Goal: Navigation & Orientation: Understand site structure

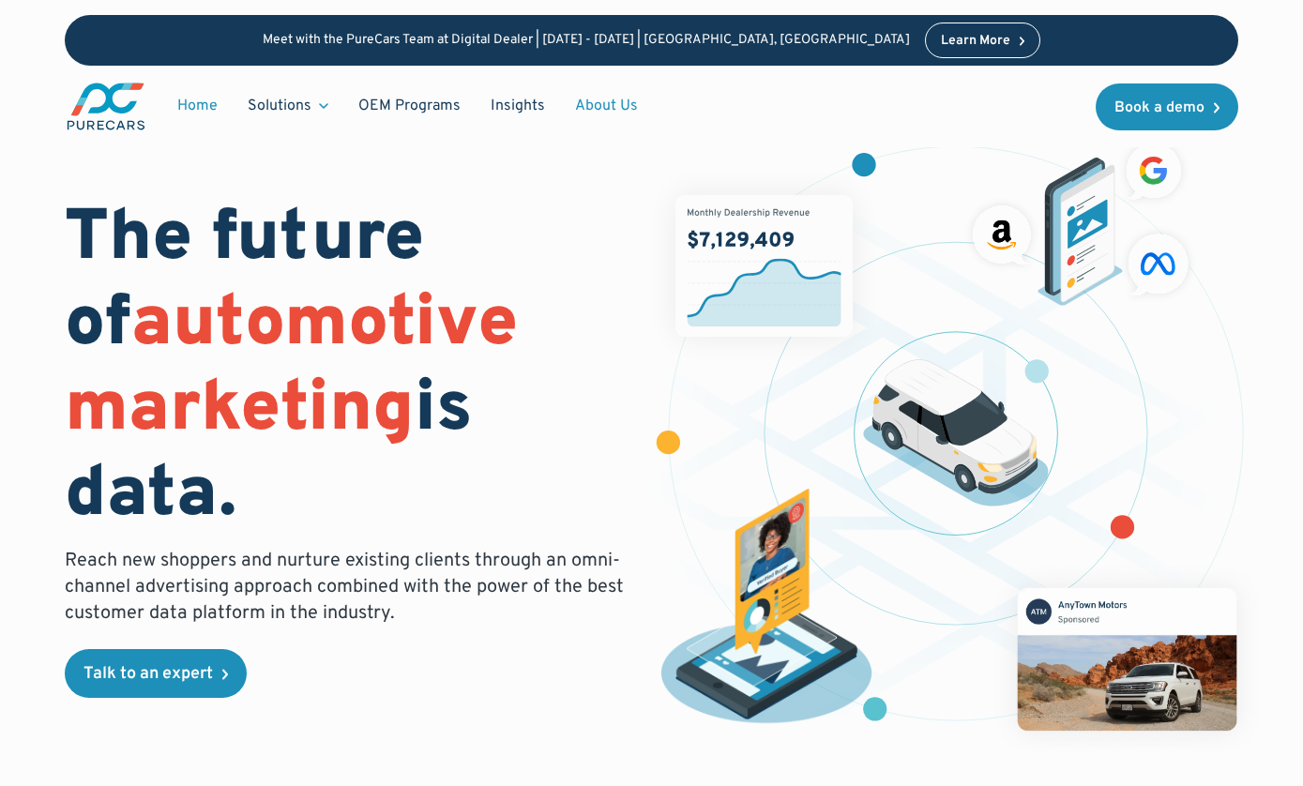
click at [603, 103] on link "About Us" at bounding box center [606, 106] width 93 height 36
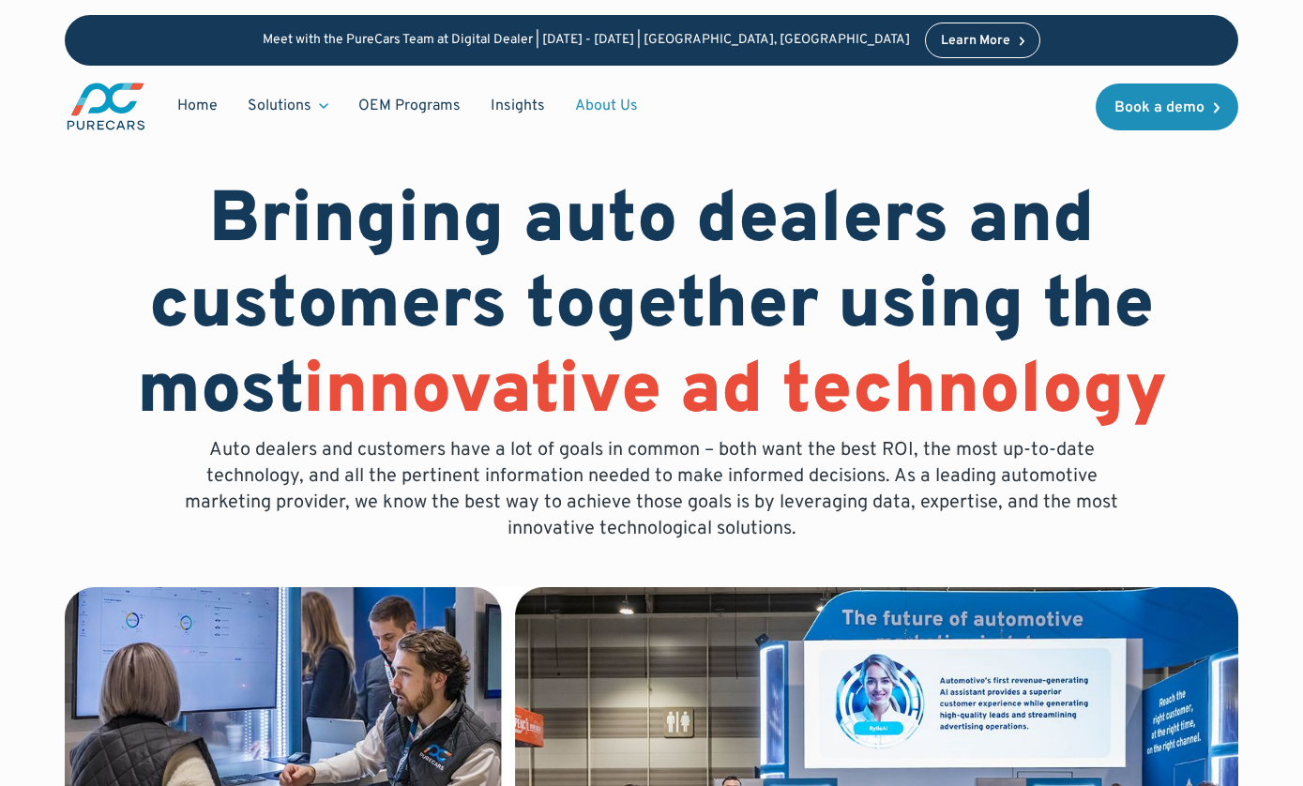
click at [617, 107] on link "About Us" at bounding box center [606, 106] width 93 height 36
click at [200, 107] on link "Home" at bounding box center [197, 106] width 70 height 36
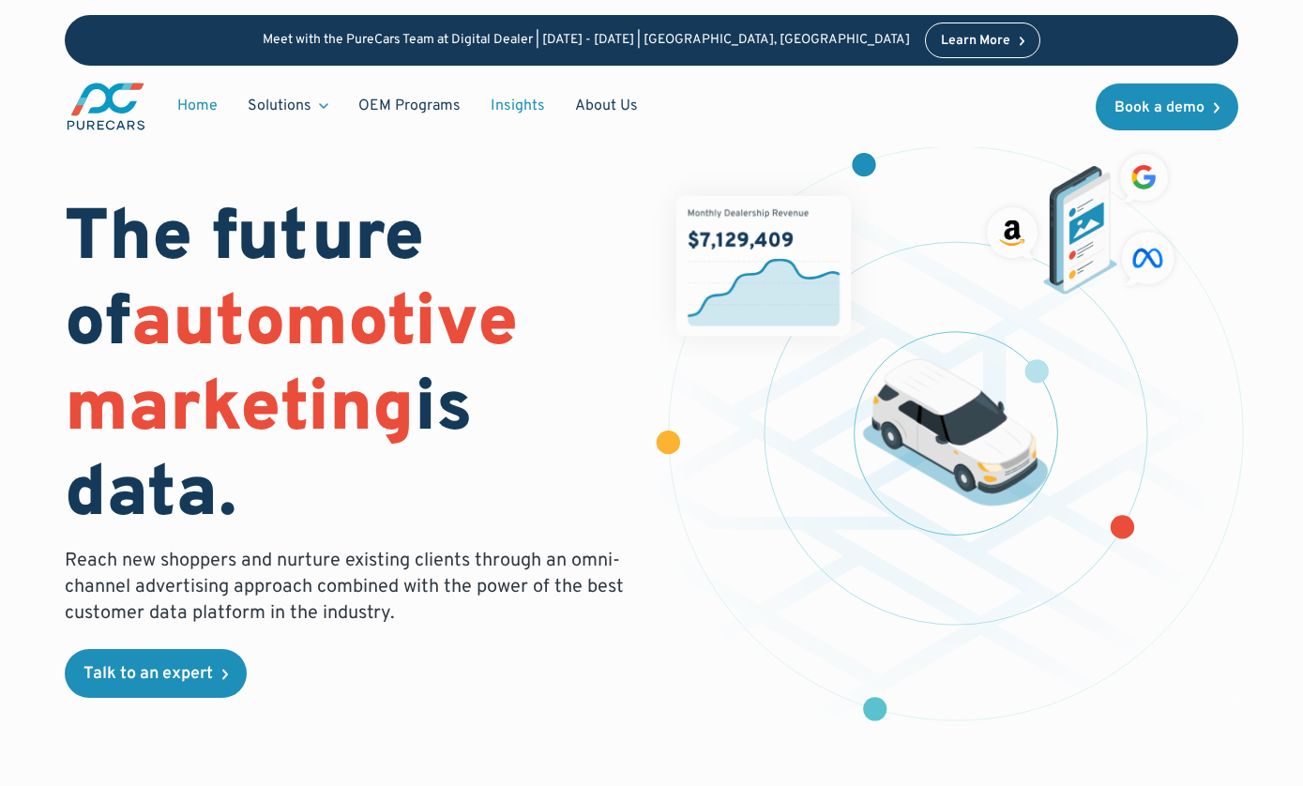
click at [509, 106] on link "Insights" at bounding box center [518, 106] width 84 height 36
